Goal: Connect with others: Connect with others

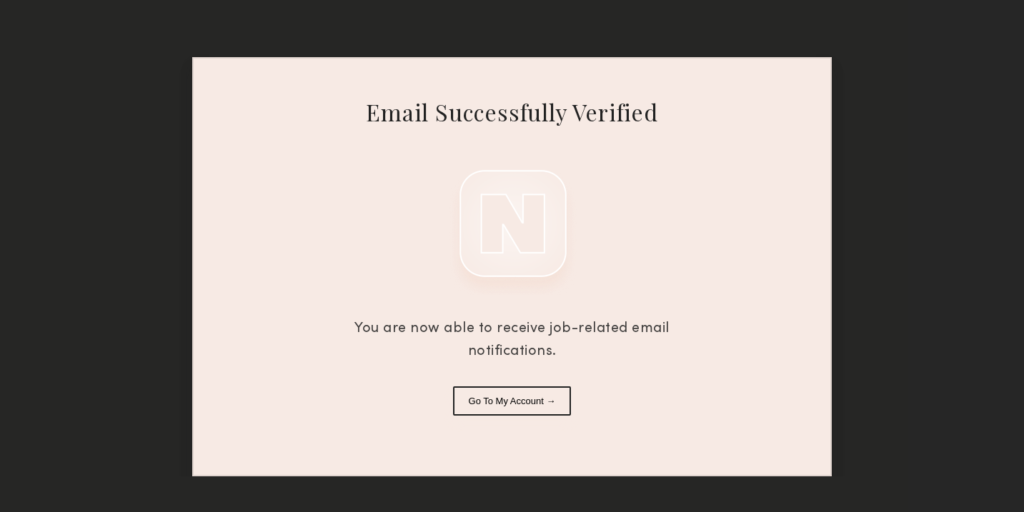
click at [538, 400] on button "Go To My Account →" at bounding box center [512, 401] width 119 height 29
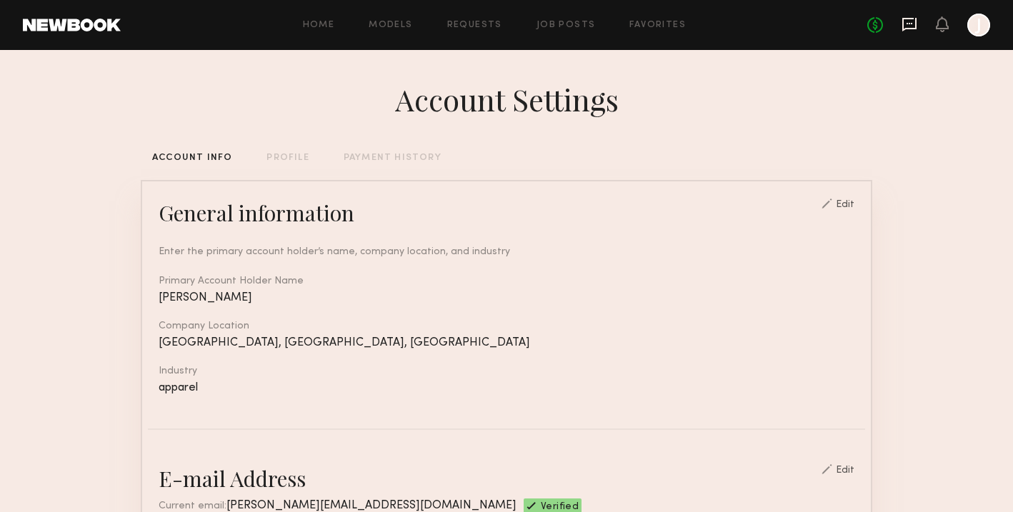
click at [909, 28] on icon at bounding box center [909, 25] width 14 height 14
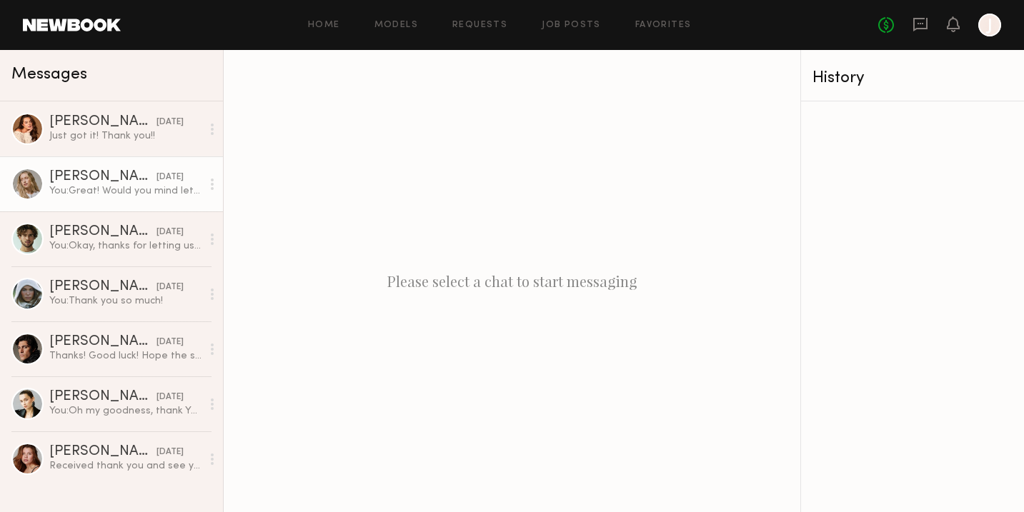
click at [114, 181] on div "[PERSON_NAME]" at bounding box center [102, 177] width 107 height 14
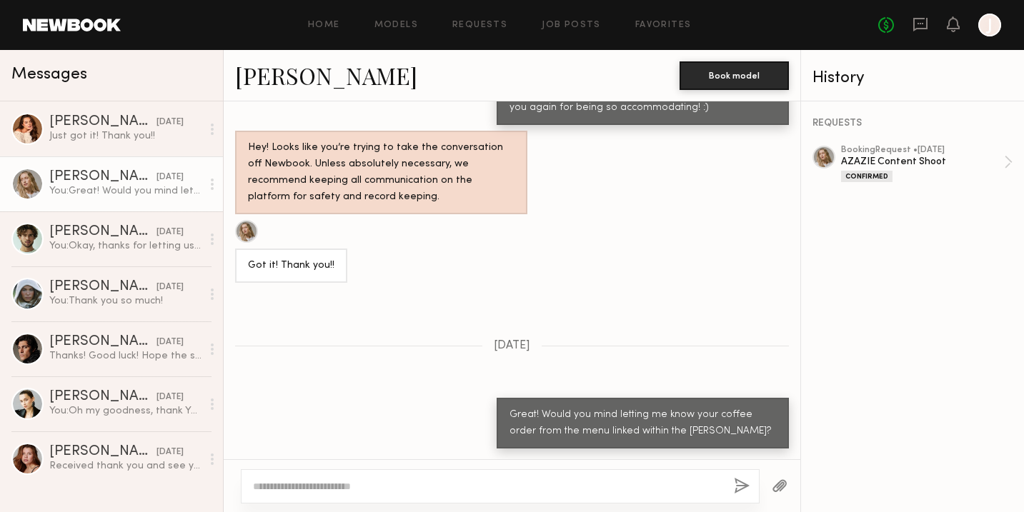
scroll to position [936, 0]
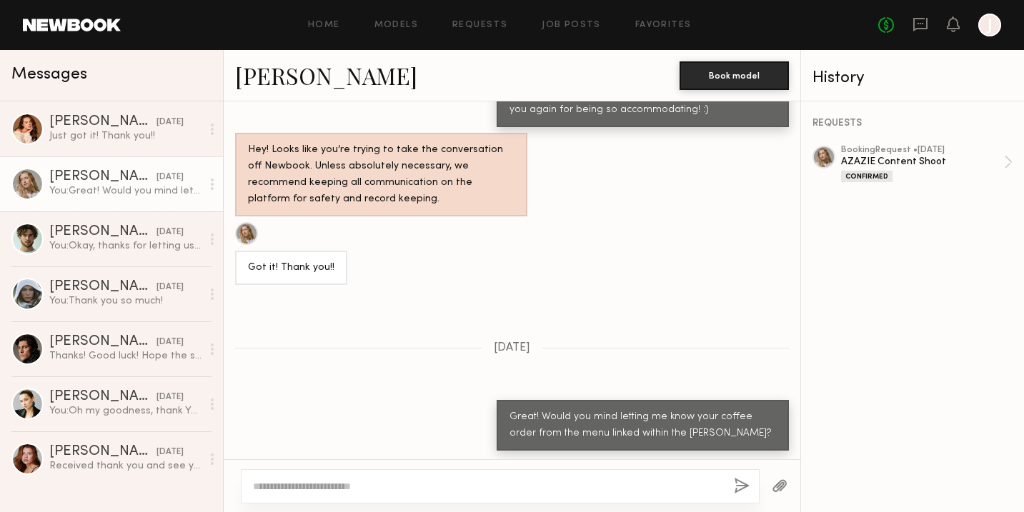
click at [289, 87] on link "[PERSON_NAME]" at bounding box center [326, 75] width 182 height 31
